Goal: Task Accomplishment & Management: Manage account settings

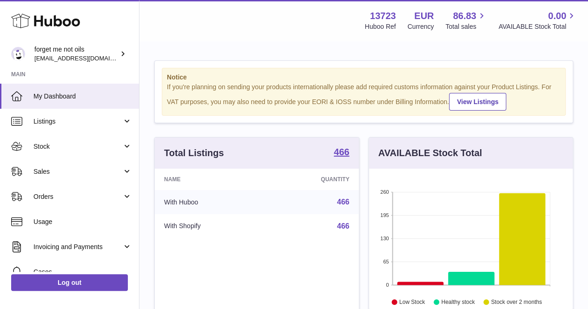
scroll to position [464911, 464852]
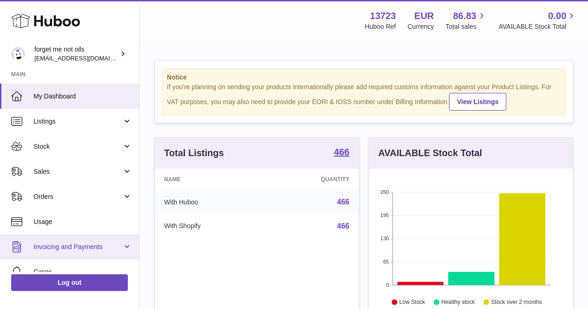
click at [42, 249] on span "Invoicing and Payments" at bounding box center [77, 247] width 89 height 9
click at [52, 244] on span "Invoicing and Payments" at bounding box center [77, 247] width 89 height 9
click at [125, 245] on link "Invoicing and Payments" at bounding box center [69, 246] width 139 height 25
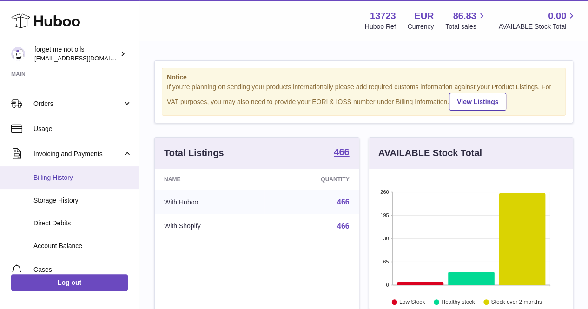
click at [59, 181] on span "Billing History" at bounding box center [82, 177] width 99 height 9
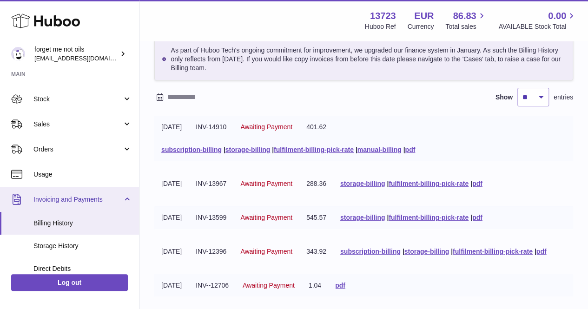
scroll to position [93, 0]
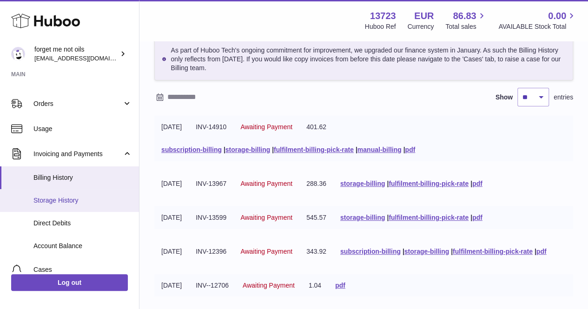
click at [58, 200] on span "Storage History" at bounding box center [82, 200] width 99 height 9
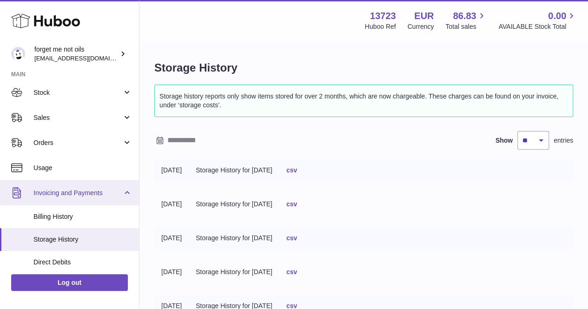
scroll to position [93, 0]
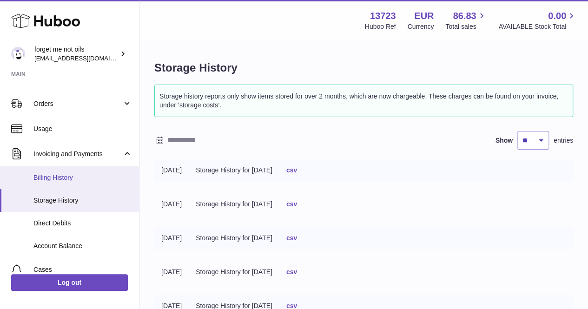
click at [106, 179] on span "Billing History" at bounding box center [82, 177] width 99 height 9
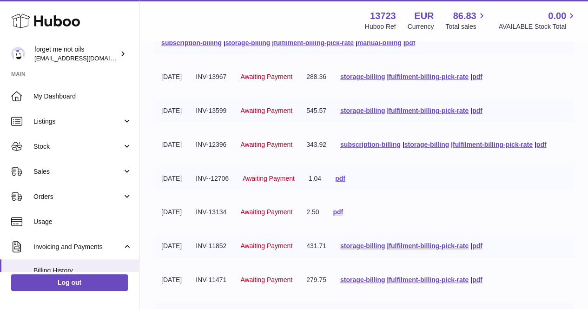
scroll to position [140, 0]
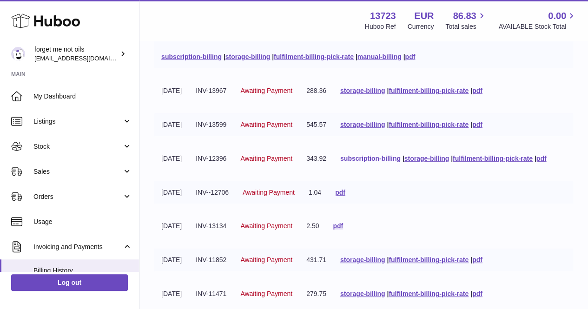
click at [401, 155] on link "subscription-billing" at bounding box center [370, 158] width 60 height 7
click at [437, 160] on link "storage-billing" at bounding box center [427, 158] width 45 height 7
click at [532, 156] on link "fulfilment-billing-pick-rate" at bounding box center [493, 158] width 80 height 7
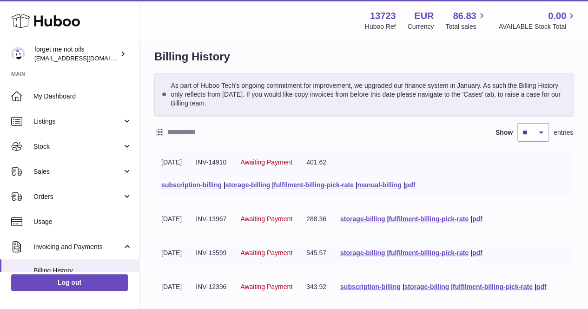
scroll to position [0, 0]
